Goal: Task Accomplishment & Management: Use online tool/utility

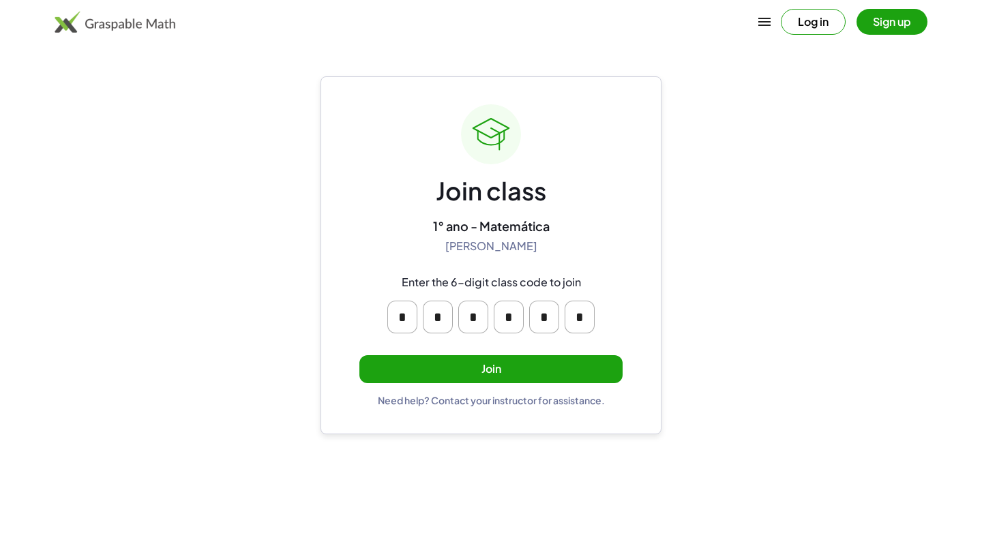
click at [505, 366] on button "Join" at bounding box center [490, 369] width 263 height 28
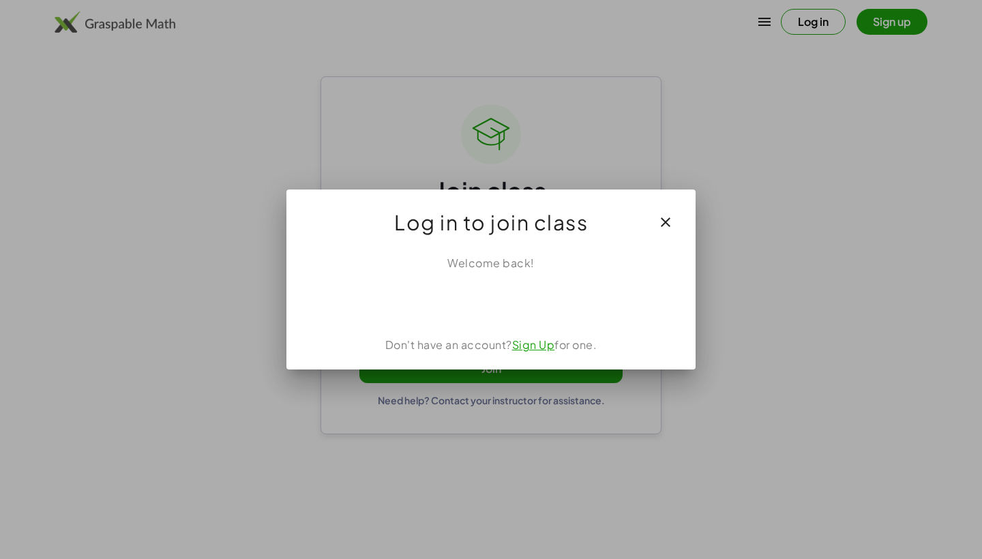
click at [519, 302] on div "Fazer login com o Google. Abre em uma nova guia" at bounding box center [491, 301] width 156 height 30
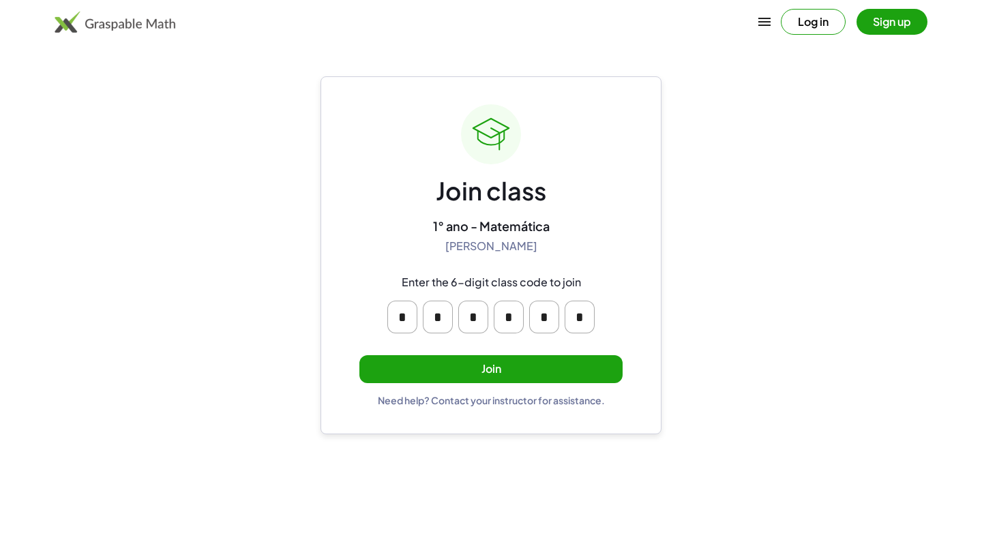
click at [394, 366] on button "Join" at bounding box center [490, 369] width 263 height 28
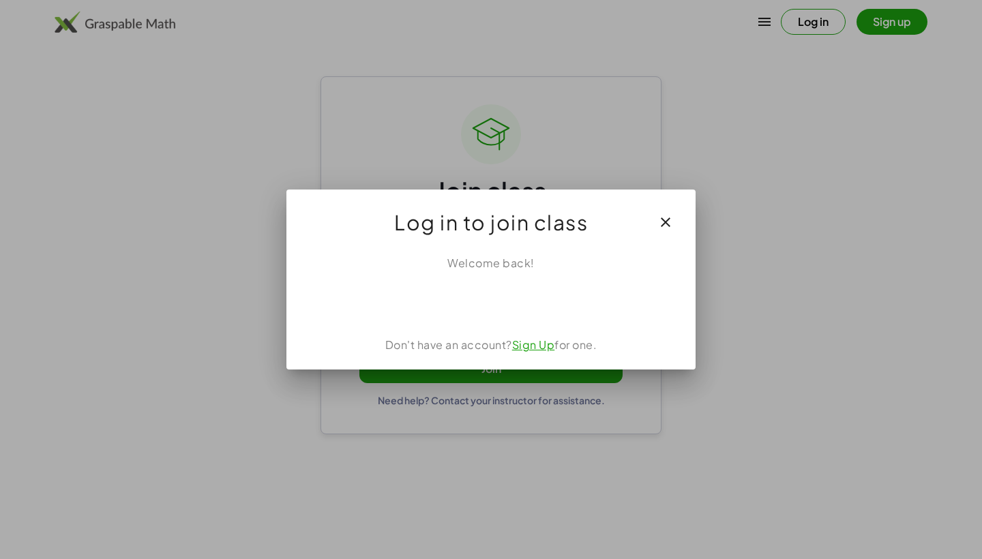
click at [677, 214] on button "button" at bounding box center [665, 222] width 33 height 33
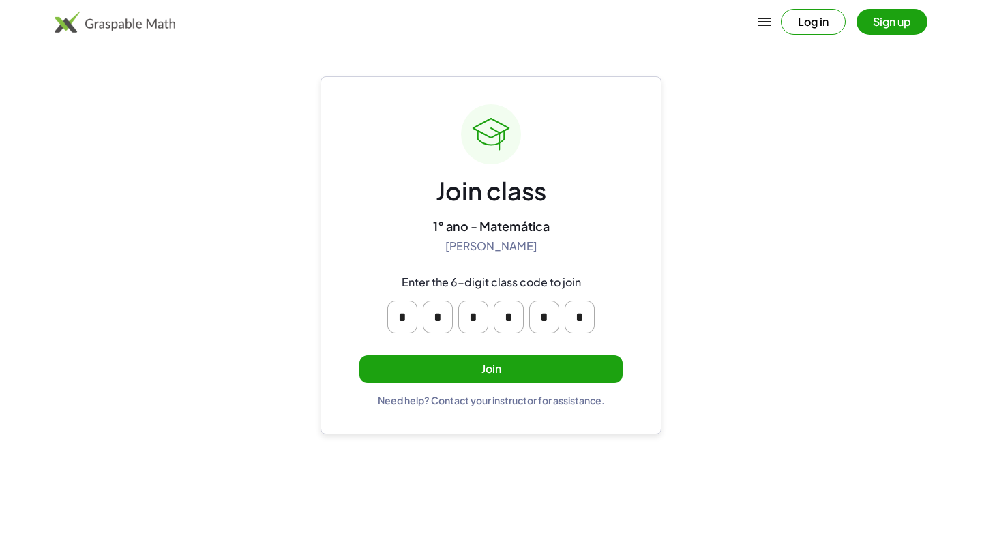
click at [567, 360] on button "Join" at bounding box center [490, 369] width 263 height 28
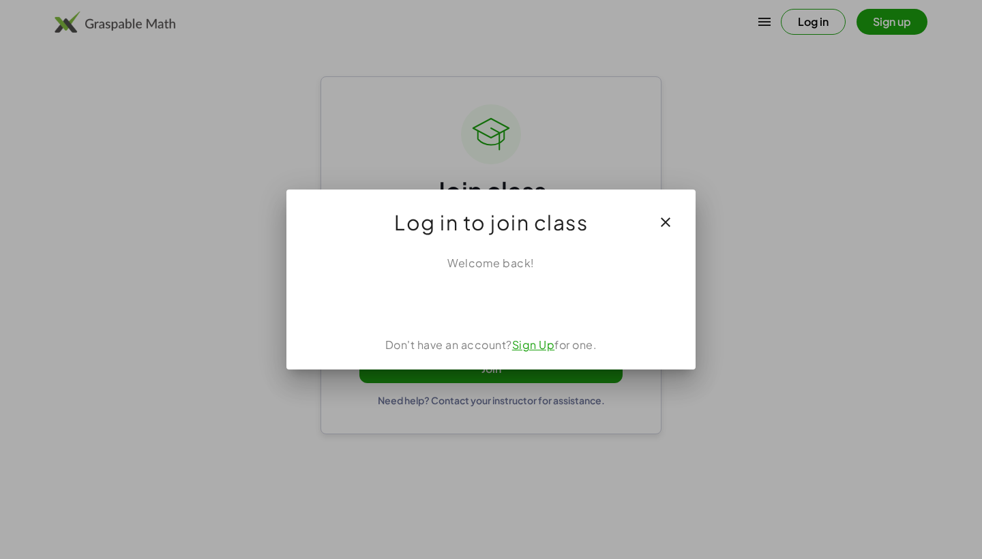
click at [541, 305] on div "Fazer login com o Google. Abre em uma nova guia" at bounding box center [491, 301] width 156 height 30
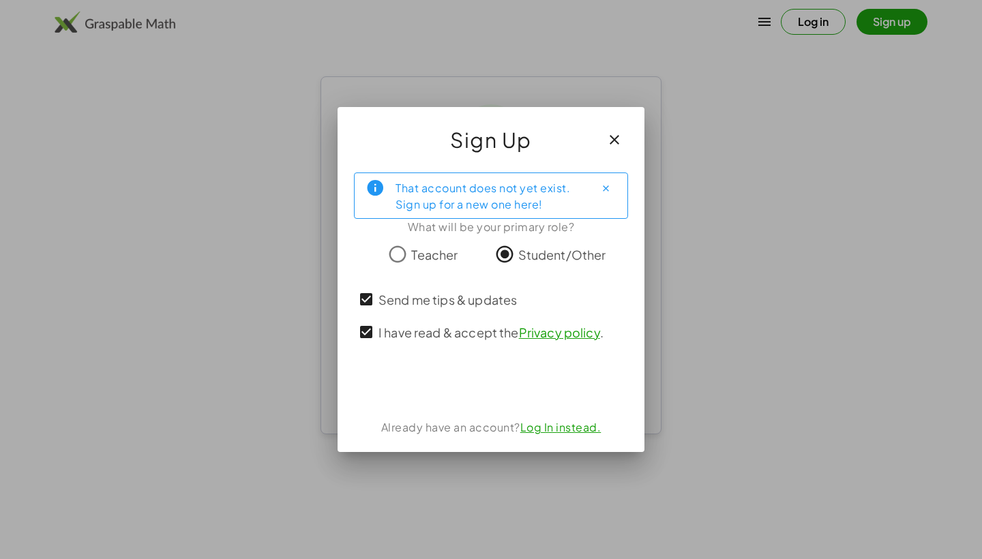
click at [474, 387] on div "Fazer login com o Google. Abre em uma nova guia" at bounding box center [492, 384] width 188 height 30
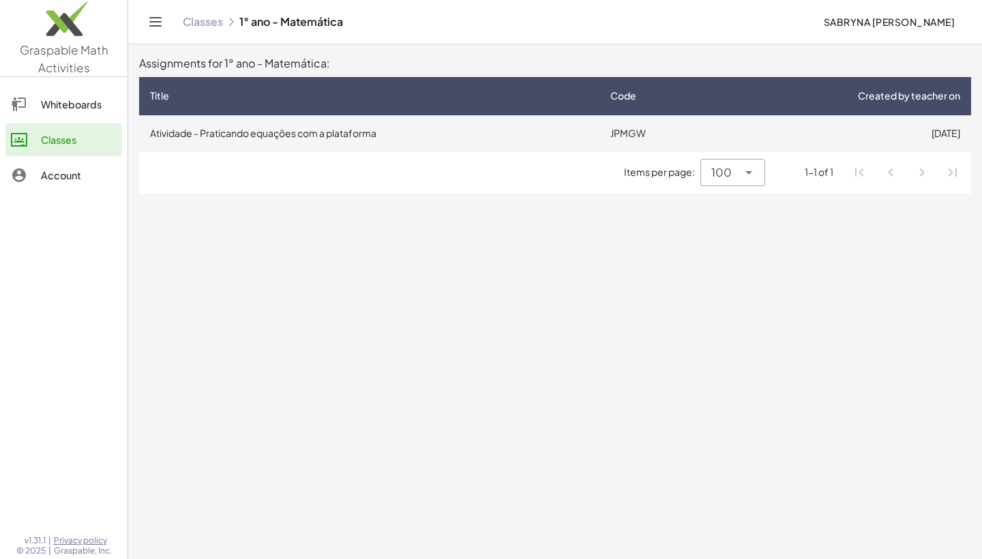
click at [620, 117] on td "JPMGW" at bounding box center [656, 132] width 115 height 35
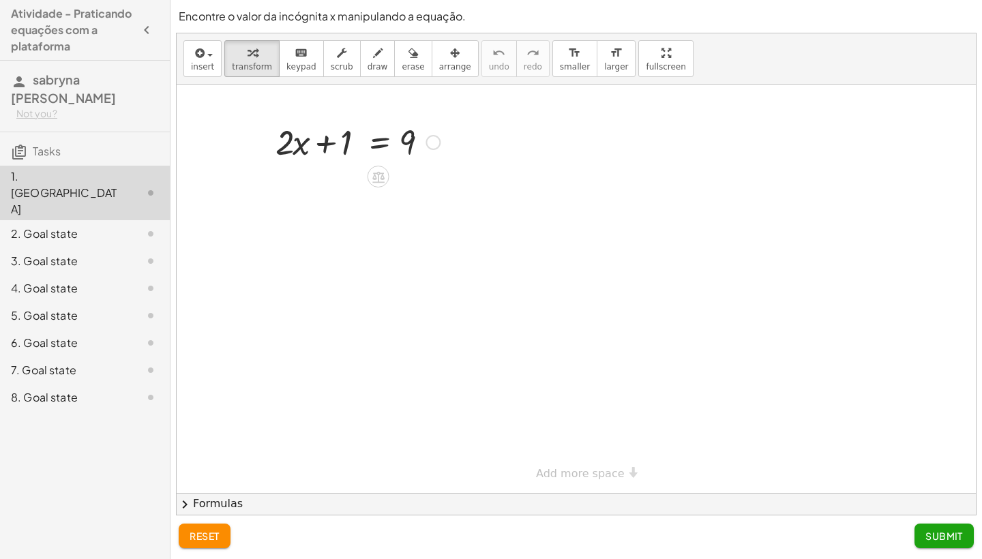
click at [327, 142] on div at bounding box center [358, 141] width 178 height 46
drag, startPoint x: 289, startPoint y: 142, endPoint x: 238, endPoint y: 126, distance: 53.5
drag, startPoint x: 295, startPoint y: 147, endPoint x: 299, endPoint y: 158, distance: 10.8
click at [299, 158] on div at bounding box center [358, 141] width 178 height 46
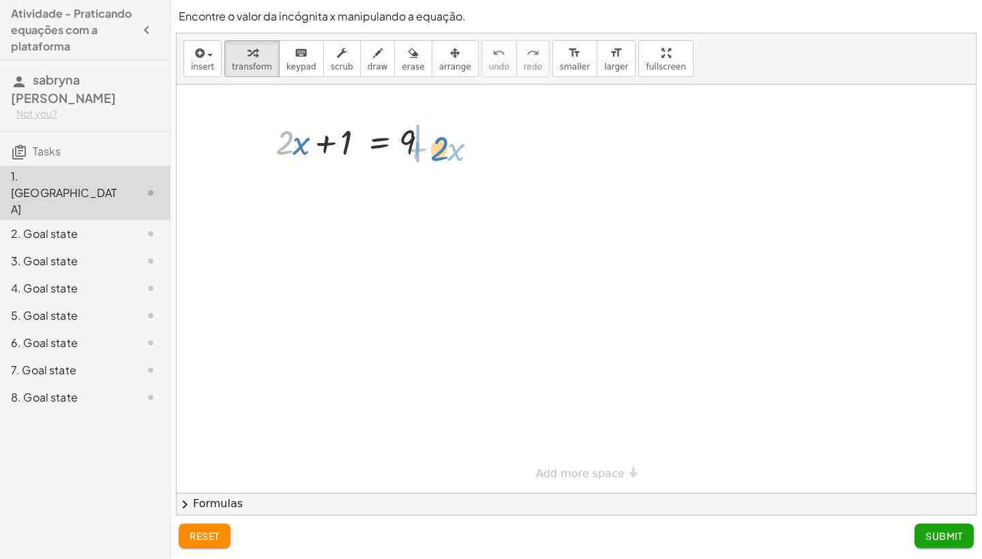
drag, startPoint x: 282, startPoint y: 145, endPoint x: 436, endPoint y: 146, distance: 154.1
click at [436, 146] on div at bounding box center [358, 141] width 178 height 46
click at [437, 188] on div at bounding box center [390, 187] width 243 height 46
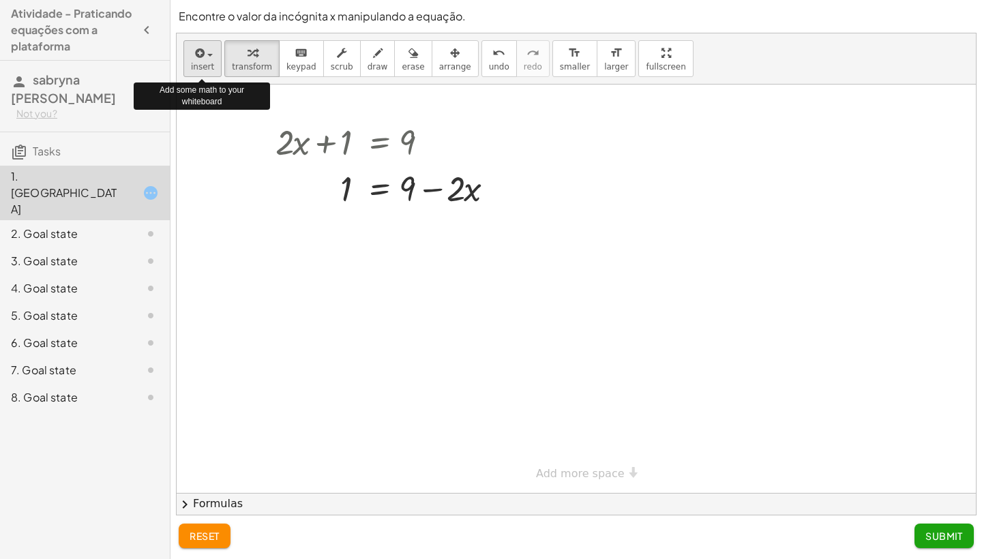
click at [197, 65] on span "insert" at bounding box center [202, 67] width 23 height 10
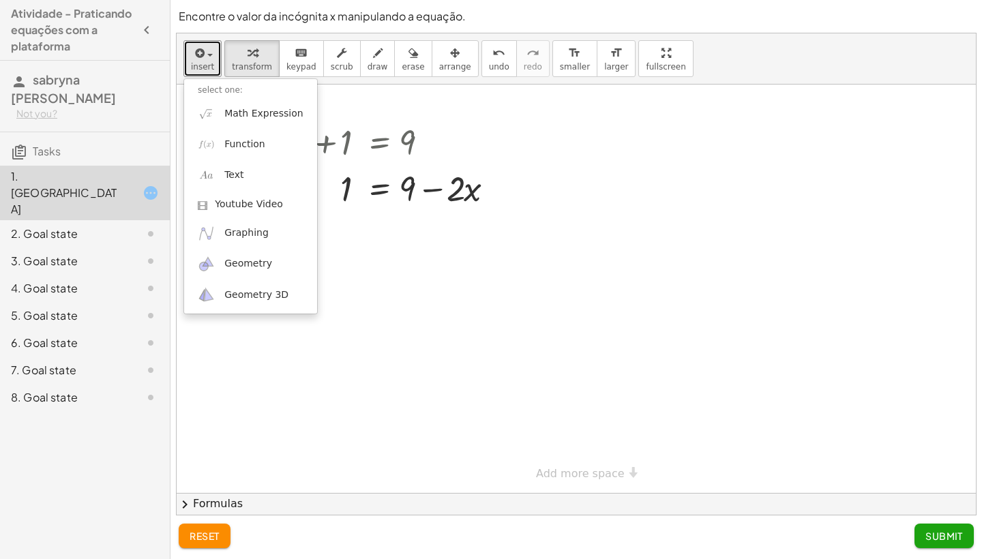
click at [359, 299] on div at bounding box center [576, 289] width 799 height 408
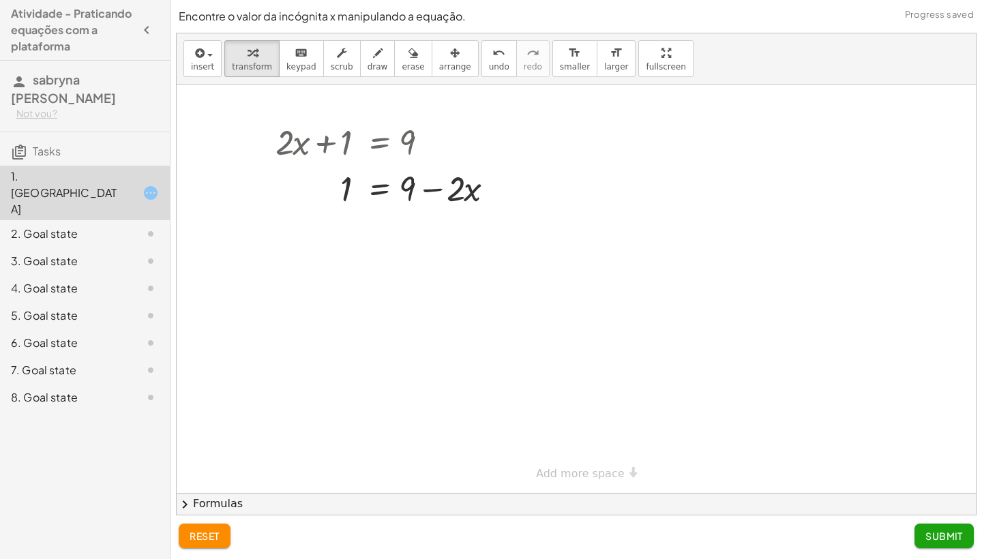
click at [200, 545] on button "reset" at bounding box center [205, 536] width 52 height 25
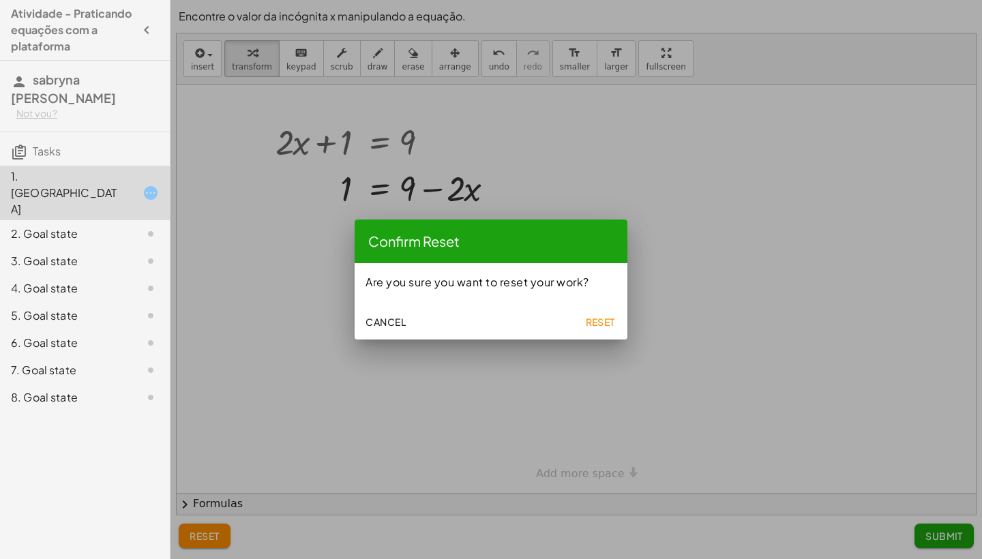
click at [612, 319] on span "Reset" at bounding box center [600, 322] width 30 height 12
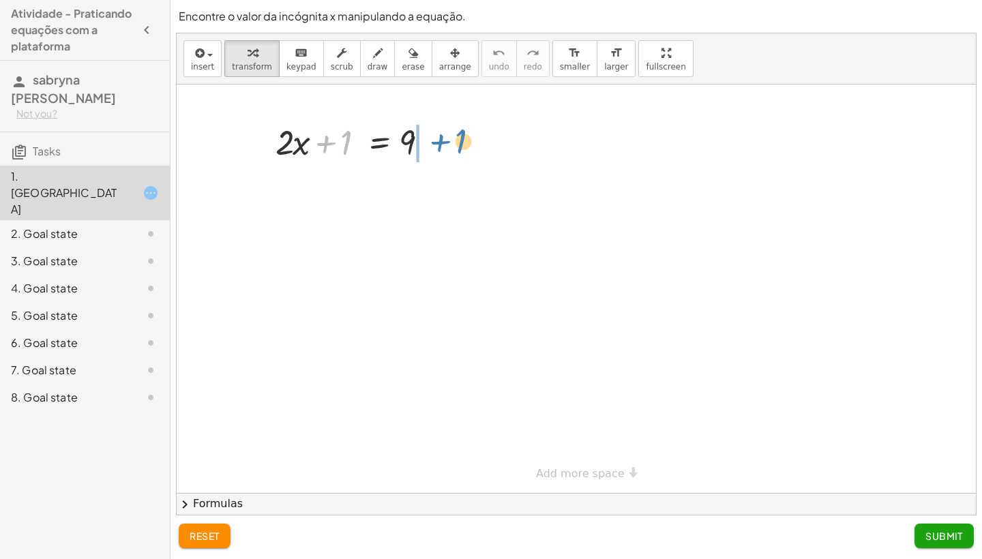
drag, startPoint x: 345, startPoint y: 152, endPoint x: 449, endPoint y: 135, distance: 105.0
click at [449, 135] on div "+ 1 + · 2 · x + 1 = 9" at bounding box center [352, 141] width 195 height 53
drag, startPoint x: 343, startPoint y: 188, endPoint x: 335, endPoint y: 187, distance: 8.3
click at [335, 187] on div at bounding box center [382, 187] width 226 height 46
click at [332, 182] on div at bounding box center [382, 187] width 226 height 46
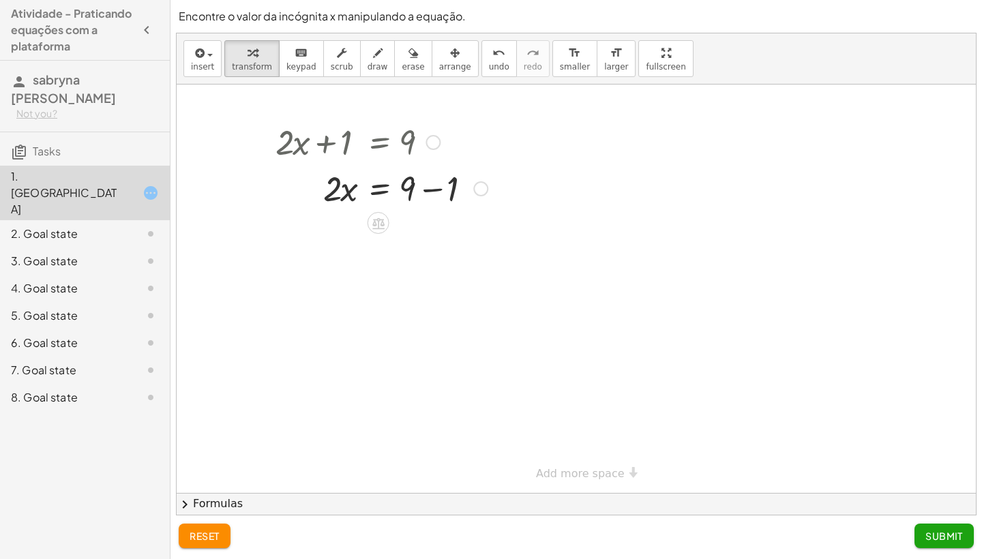
click at [431, 190] on div at bounding box center [382, 187] width 226 height 46
click at [378, 189] on div "· 2 · x 1 = 9 + − 8" at bounding box center [378, 189] width 0 height 0
drag, startPoint x: 338, startPoint y: 190, endPoint x: 448, endPoint y: 194, distance: 109.8
click at [432, 239] on div at bounding box center [390, 234] width 243 height 46
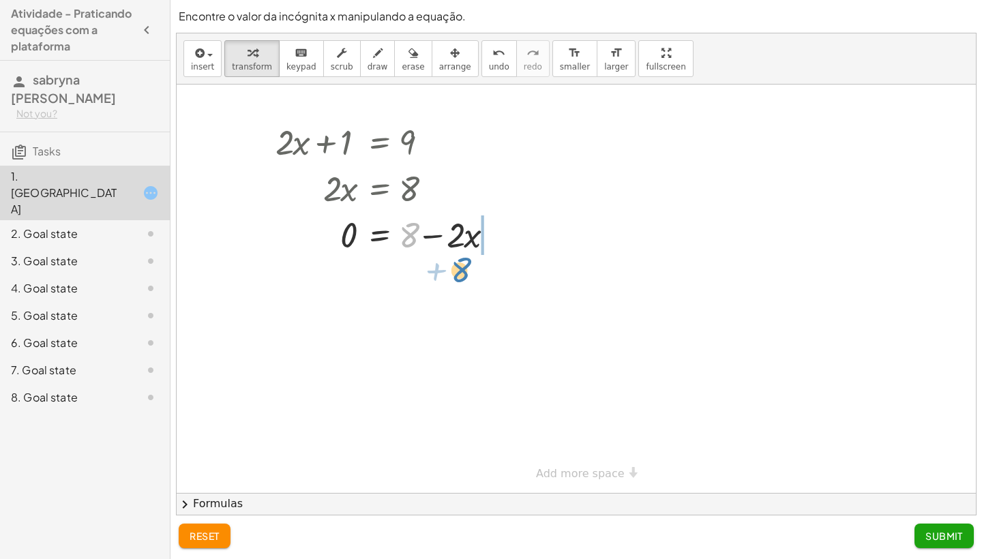
drag, startPoint x: 407, startPoint y: 237, endPoint x: 459, endPoint y: 271, distance: 62.4
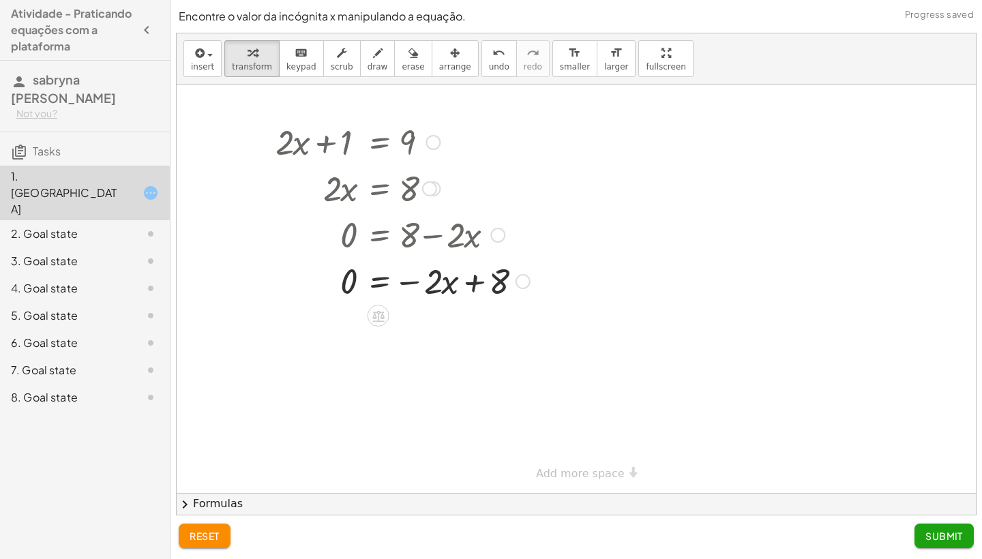
click at [477, 283] on div at bounding box center [403, 280] width 268 height 46
click at [218, 541] on span "reset" at bounding box center [205, 536] width 30 height 12
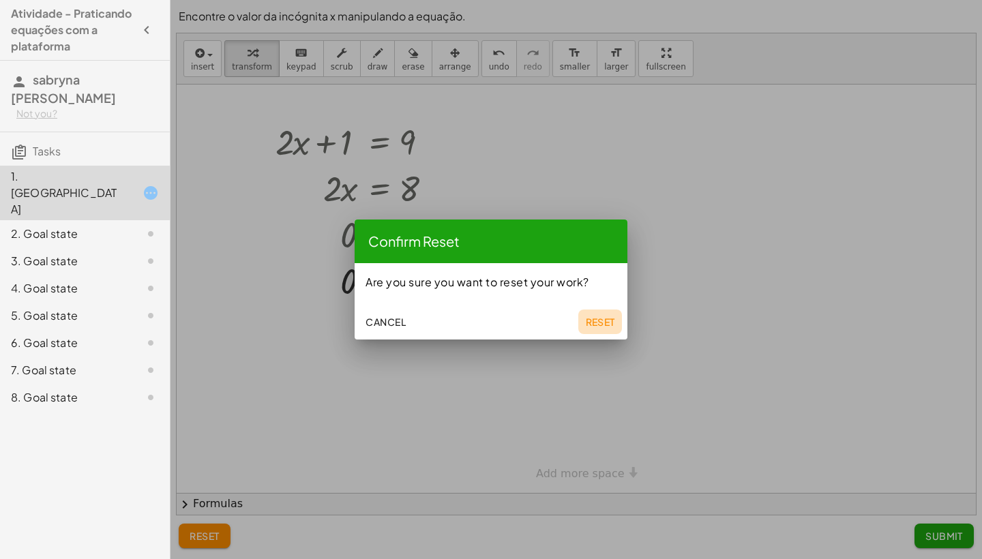
click at [585, 325] on span "Reset" at bounding box center [600, 322] width 30 height 12
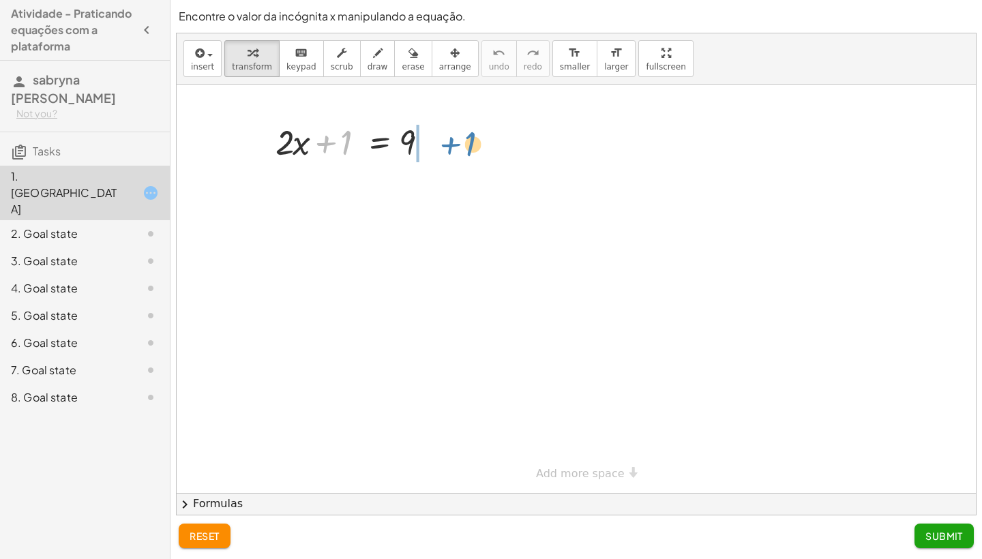
drag, startPoint x: 349, startPoint y: 148, endPoint x: 467, endPoint y: 142, distance: 118.1
click at [430, 188] on div at bounding box center [382, 187] width 226 height 46
click at [378, 189] on div "· 2 · x 1 = 9 + − 8" at bounding box center [378, 189] width 0 height 0
drag, startPoint x: 331, startPoint y: 189, endPoint x: 410, endPoint y: 219, distance: 84.6
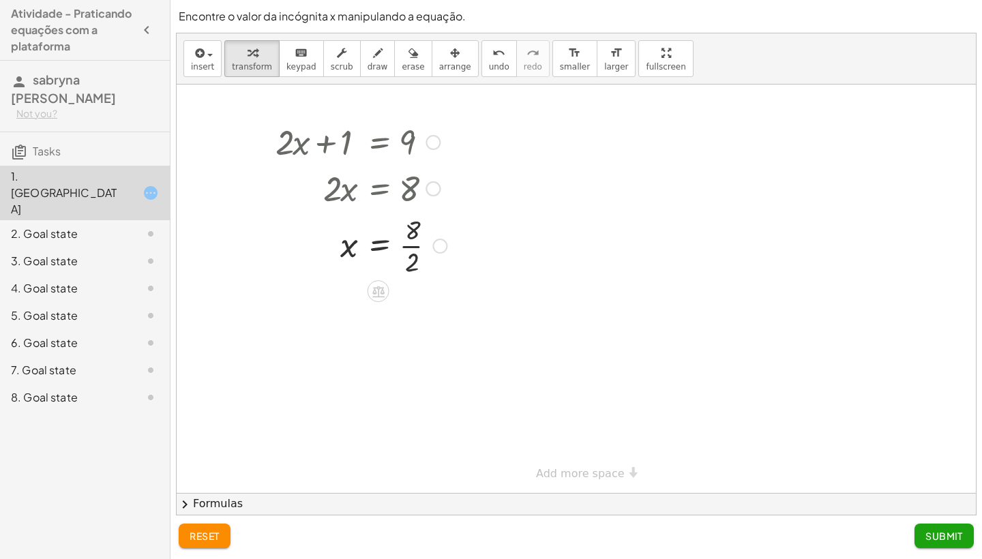
click at [403, 245] on div at bounding box center [361, 245] width 185 height 68
click at [403, 245] on div at bounding box center [358, 244] width 178 height 45
click at [130, 226] on div at bounding box center [140, 234] width 38 height 16
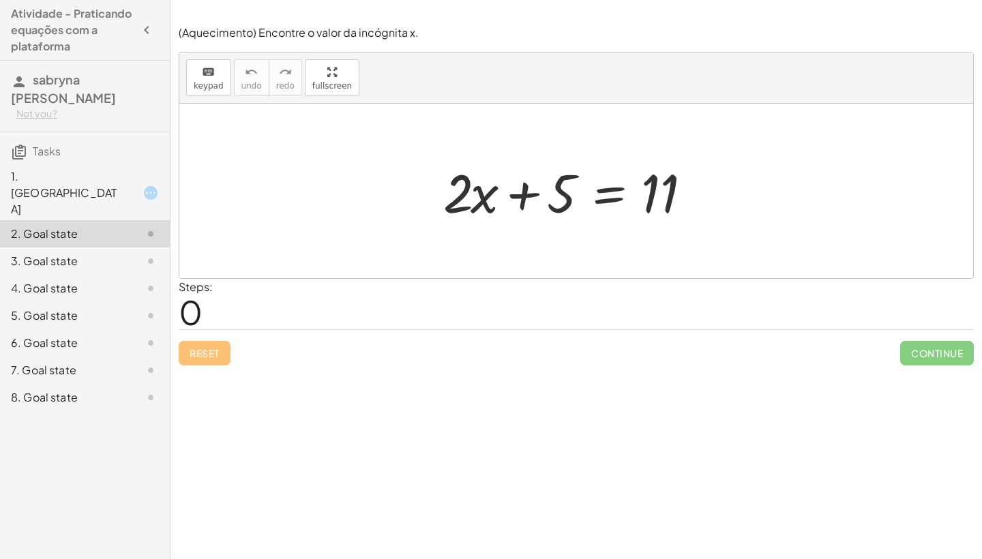
click at [524, 198] on div at bounding box center [581, 191] width 290 height 70
click at [136, 185] on div at bounding box center [140, 193] width 38 height 16
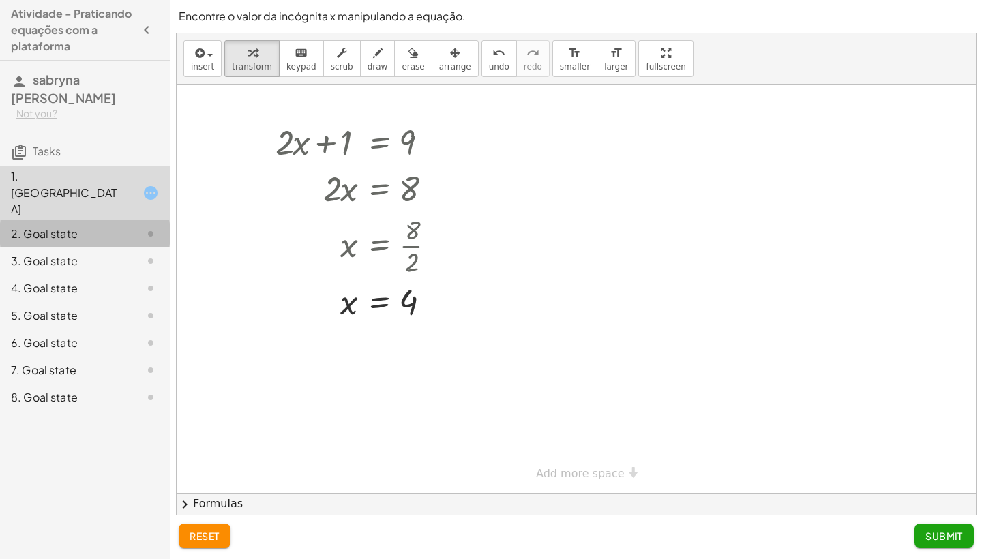
click at [155, 226] on icon at bounding box center [151, 234] width 16 height 16
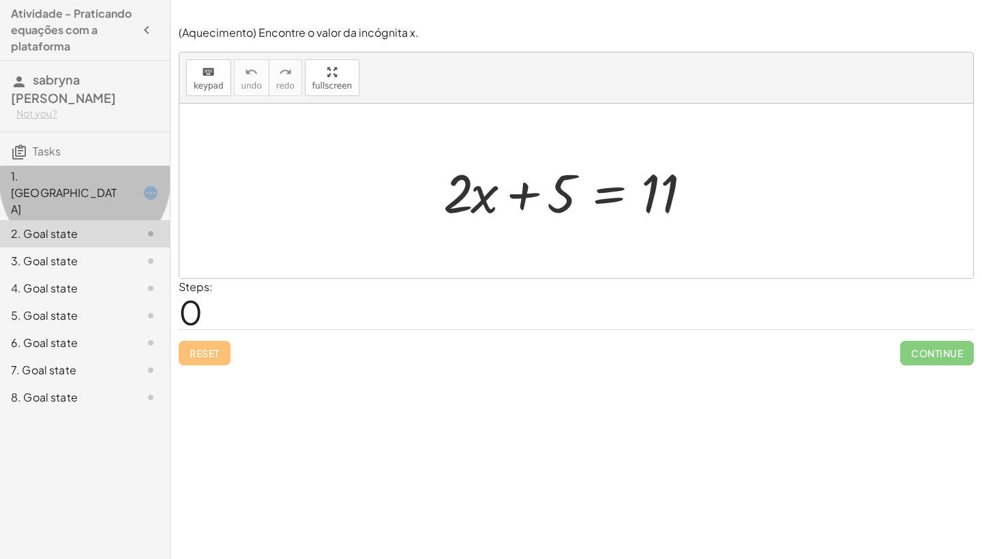
click at [147, 248] on div "1. [GEOGRAPHIC_DATA]" at bounding box center [85, 261] width 170 height 27
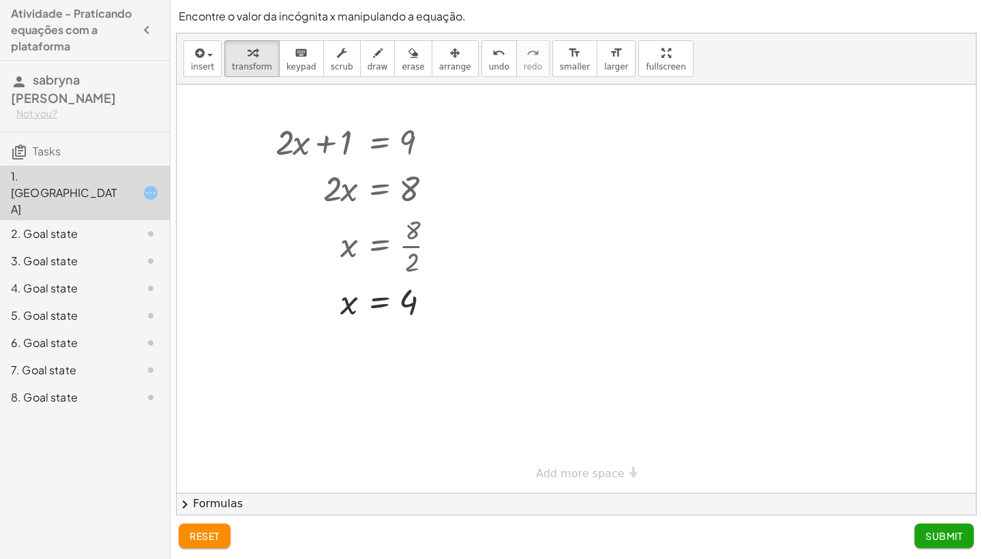
click at [134, 226] on div at bounding box center [140, 234] width 38 height 16
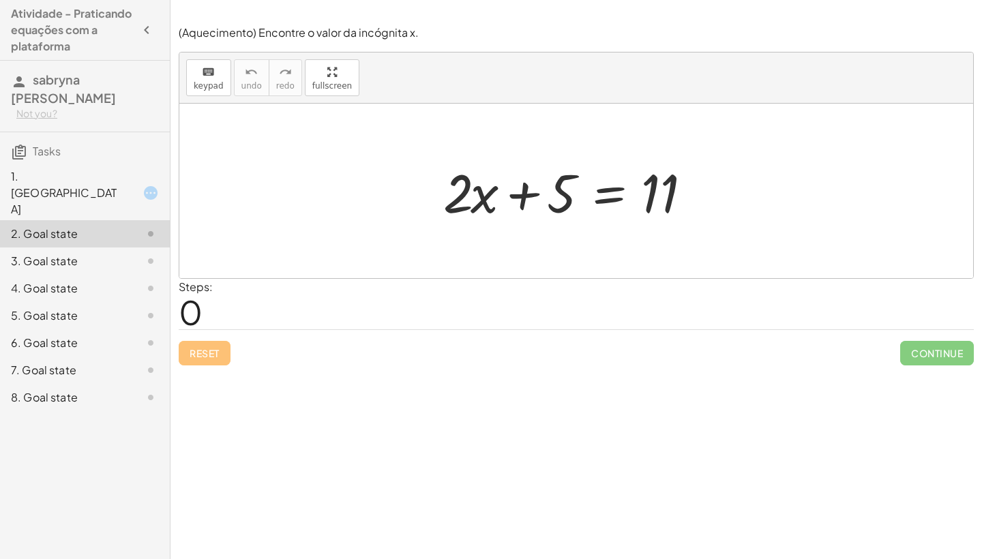
click at [519, 192] on div at bounding box center [581, 191] width 290 height 70
click at [634, 183] on div at bounding box center [581, 191] width 290 height 70
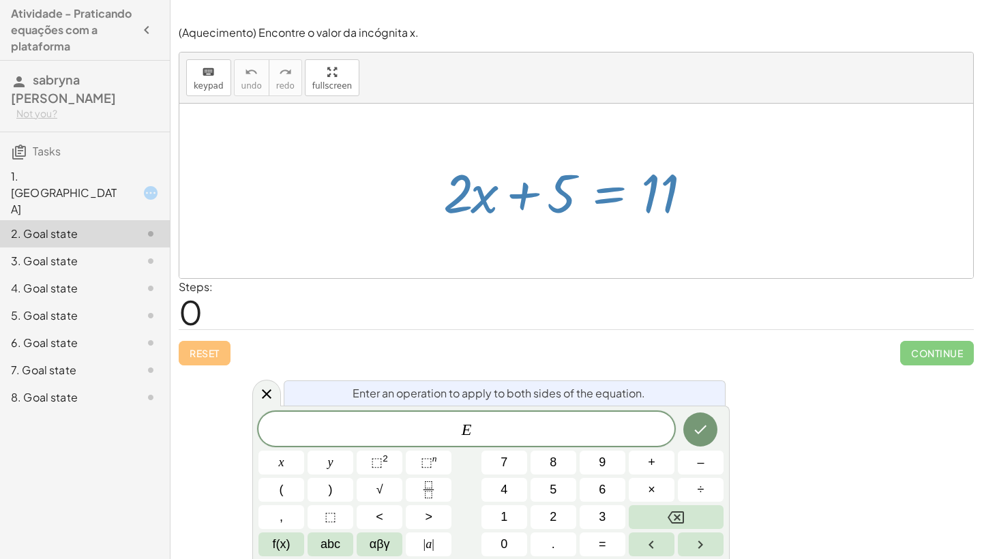
click at [347, 220] on div at bounding box center [576, 191] width 794 height 175
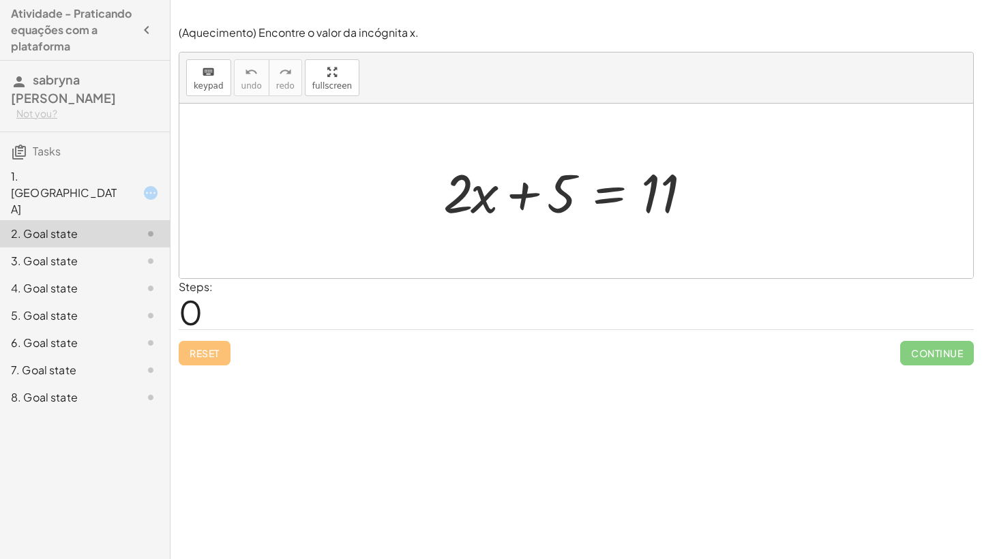
click at [481, 204] on div at bounding box center [581, 191] width 290 height 70
click at [492, 199] on div at bounding box center [581, 191] width 290 height 70
drag, startPoint x: 464, startPoint y: 205, endPoint x: 714, endPoint y: 205, distance: 250.3
click at [714, 205] on div at bounding box center [581, 191] width 290 height 70
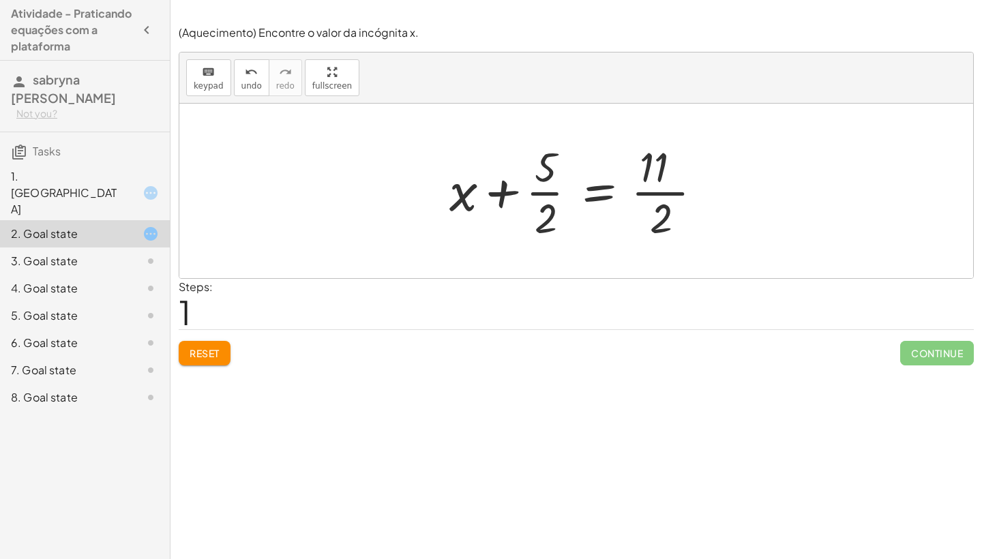
click at [202, 341] on button "Reset" at bounding box center [205, 353] width 52 height 25
